Goal: Transaction & Acquisition: Purchase product/service

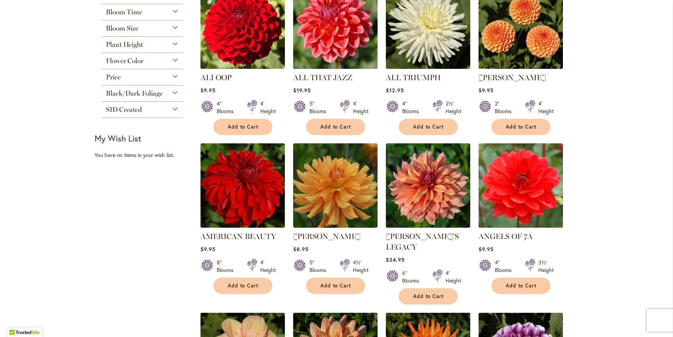
scroll to position [364, 0]
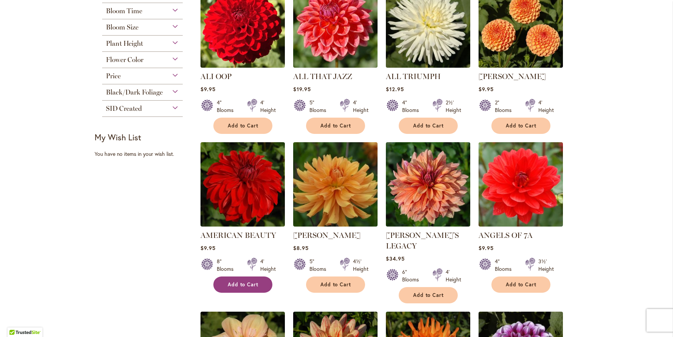
click at [246, 278] on button "Add to Cart" at bounding box center [242, 285] width 59 height 16
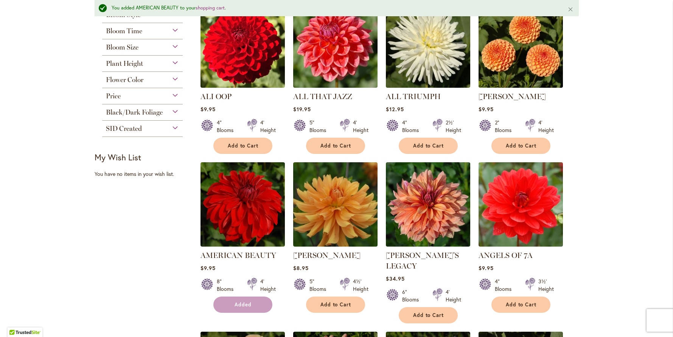
scroll to position [384, 0]
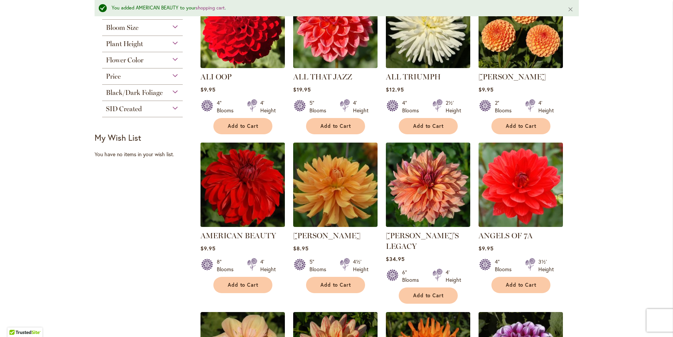
click at [241, 201] on img at bounding box center [242, 184] width 89 height 89
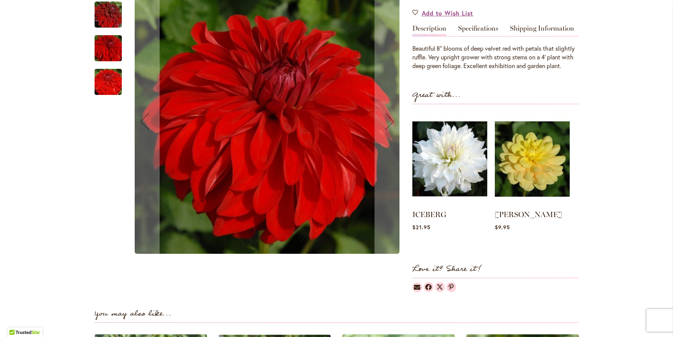
scroll to position [249, 0]
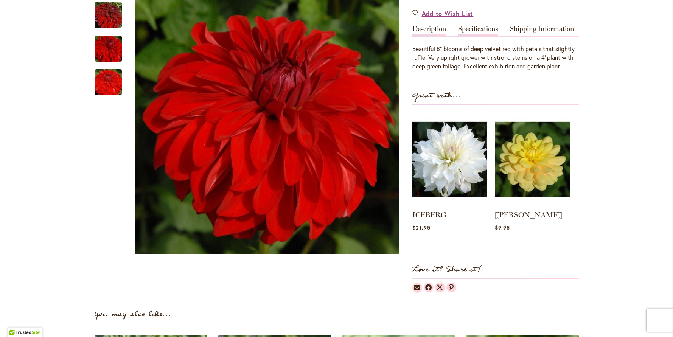
click at [474, 30] on link "Specifications" at bounding box center [478, 30] width 40 height 11
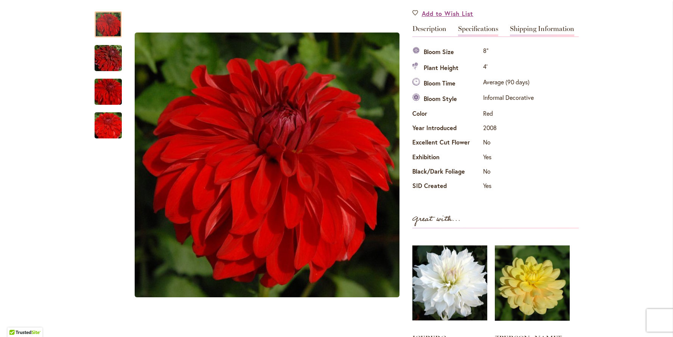
click at [531, 29] on link "Shipping Information" at bounding box center [542, 30] width 64 height 11
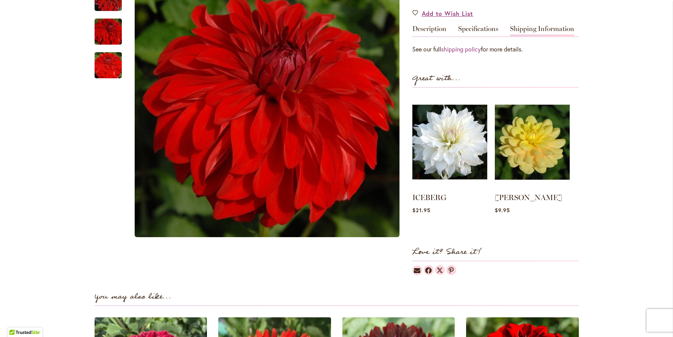
click at [531, 29] on link "Shipping Information" at bounding box center [542, 30] width 64 height 11
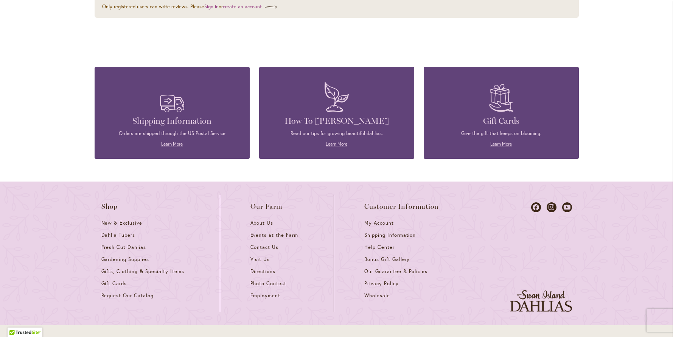
scroll to position [1589, 0]
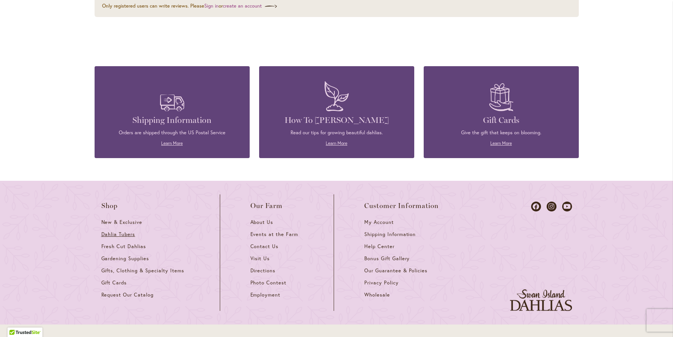
click at [123, 235] on span "Dahlia Tubers" at bounding box center [118, 234] width 34 height 6
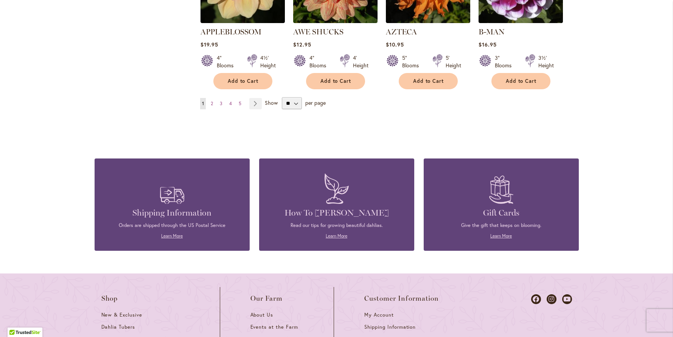
scroll to position [742, 0]
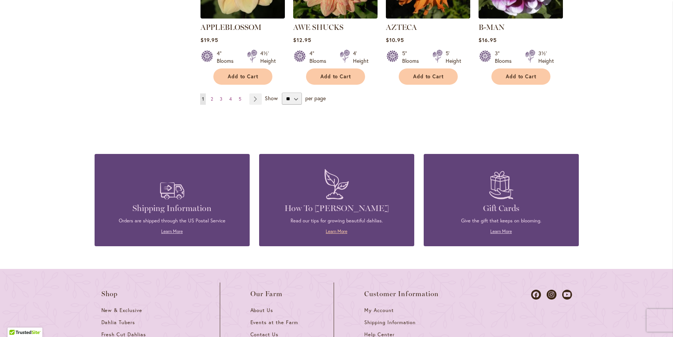
click at [338, 229] on link "Learn More" at bounding box center [337, 232] width 22 height 6
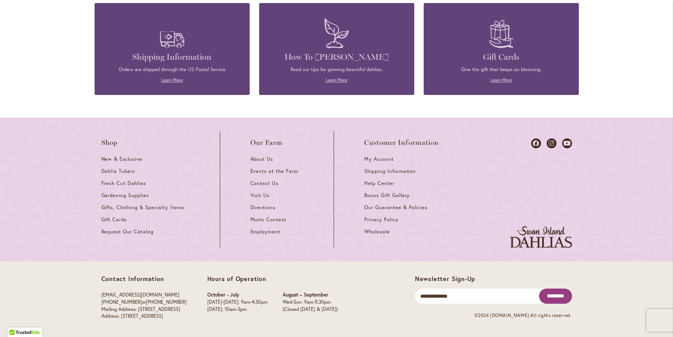
scroll to position [1701, 0]
